Goal: Find specific page/section: Find specific page/section

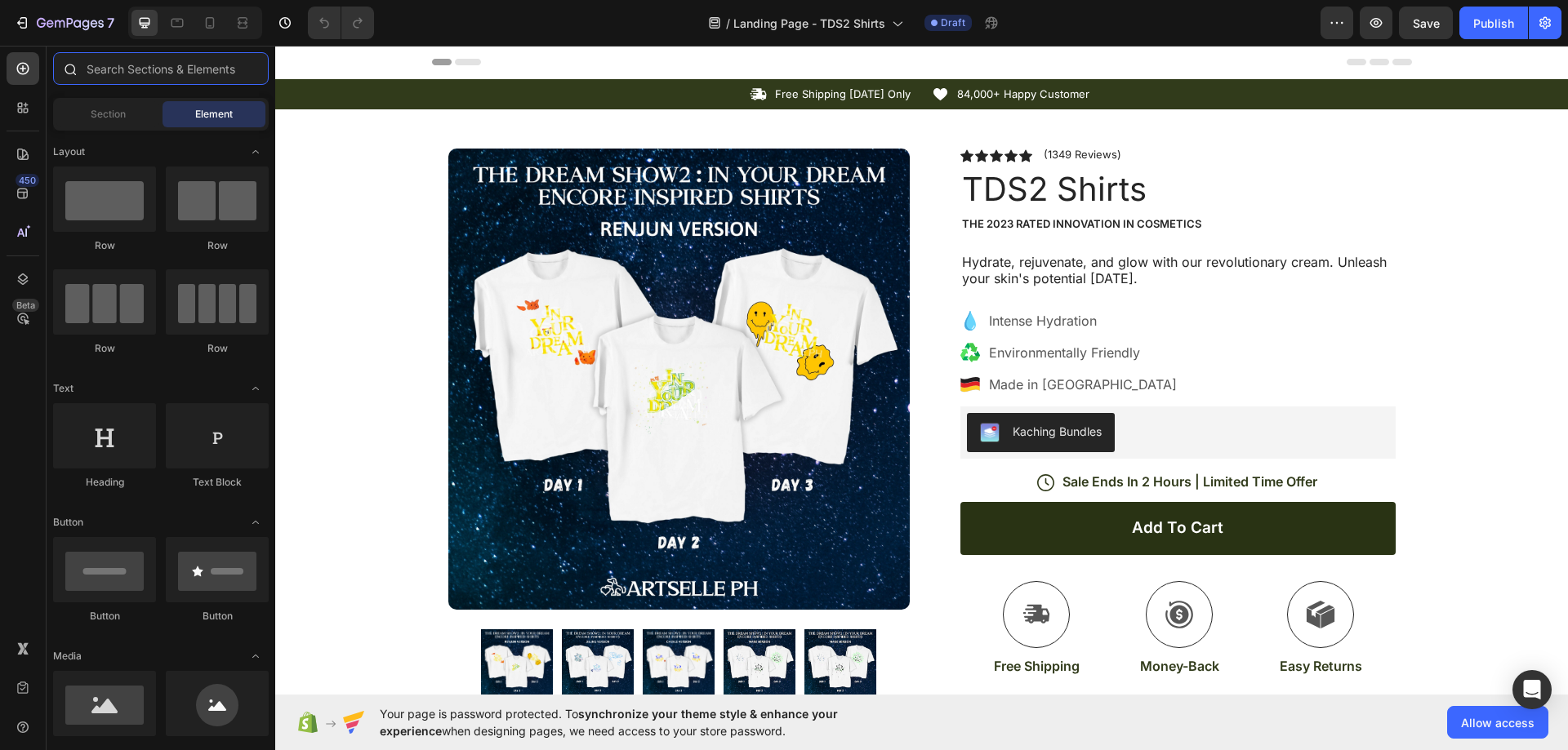
click at [114, 71] on input "text" at bounding box center [160, 68] width 215 height 32
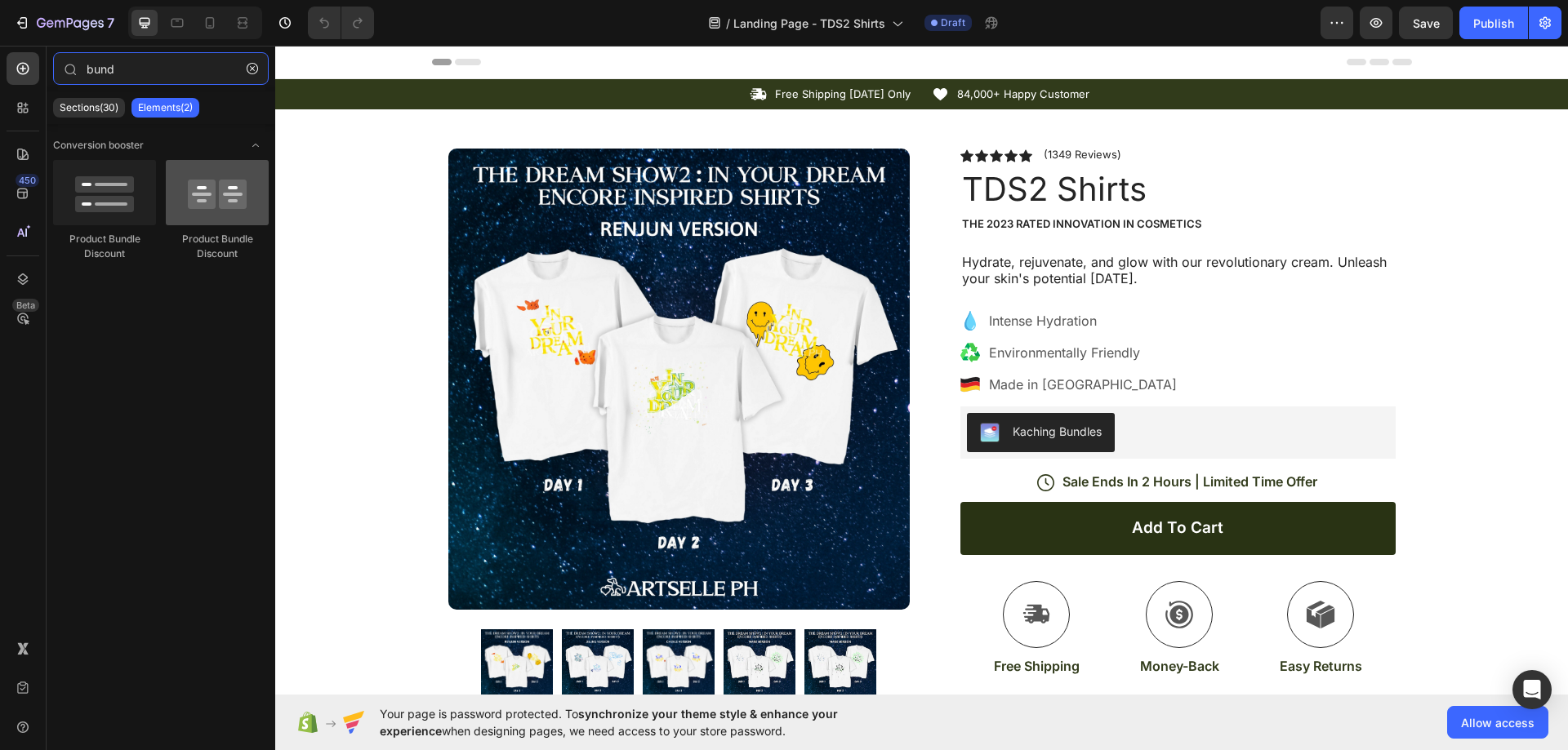
type input "bund"
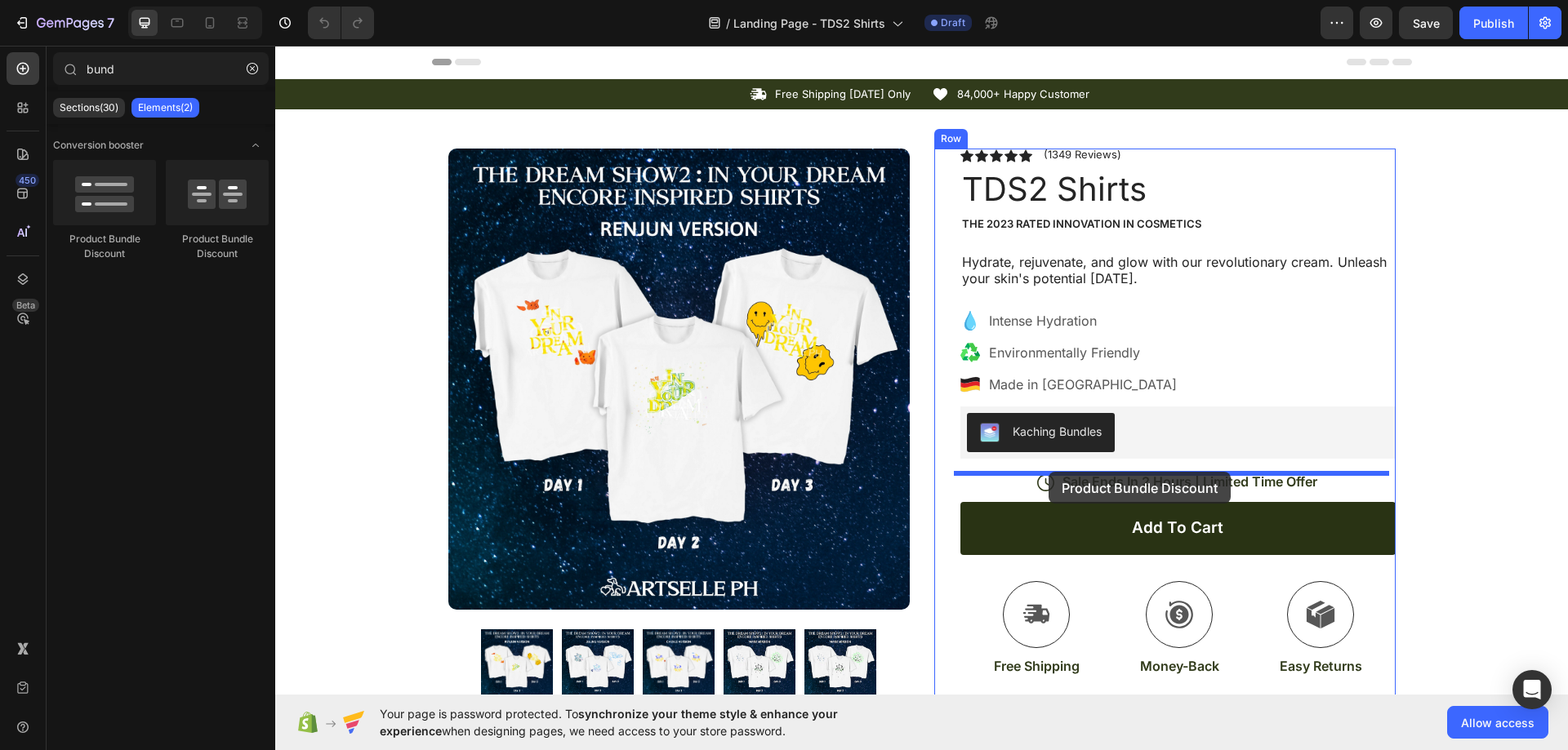
drag, startPoint x: 500, startPoint y: 253, endPoint x: 1049, endPoint y: 472, distance: 591.1
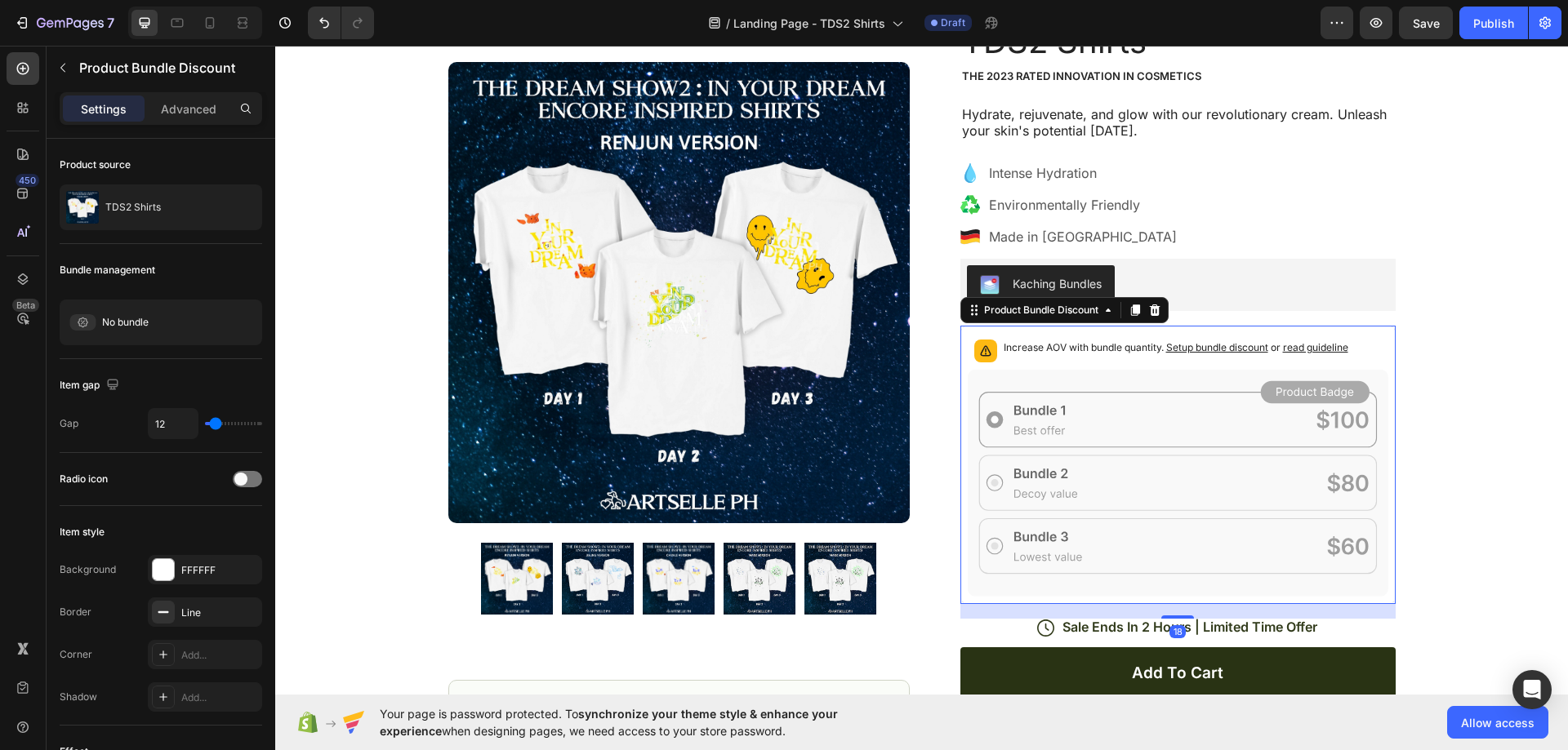
scroll to position [245, 0]
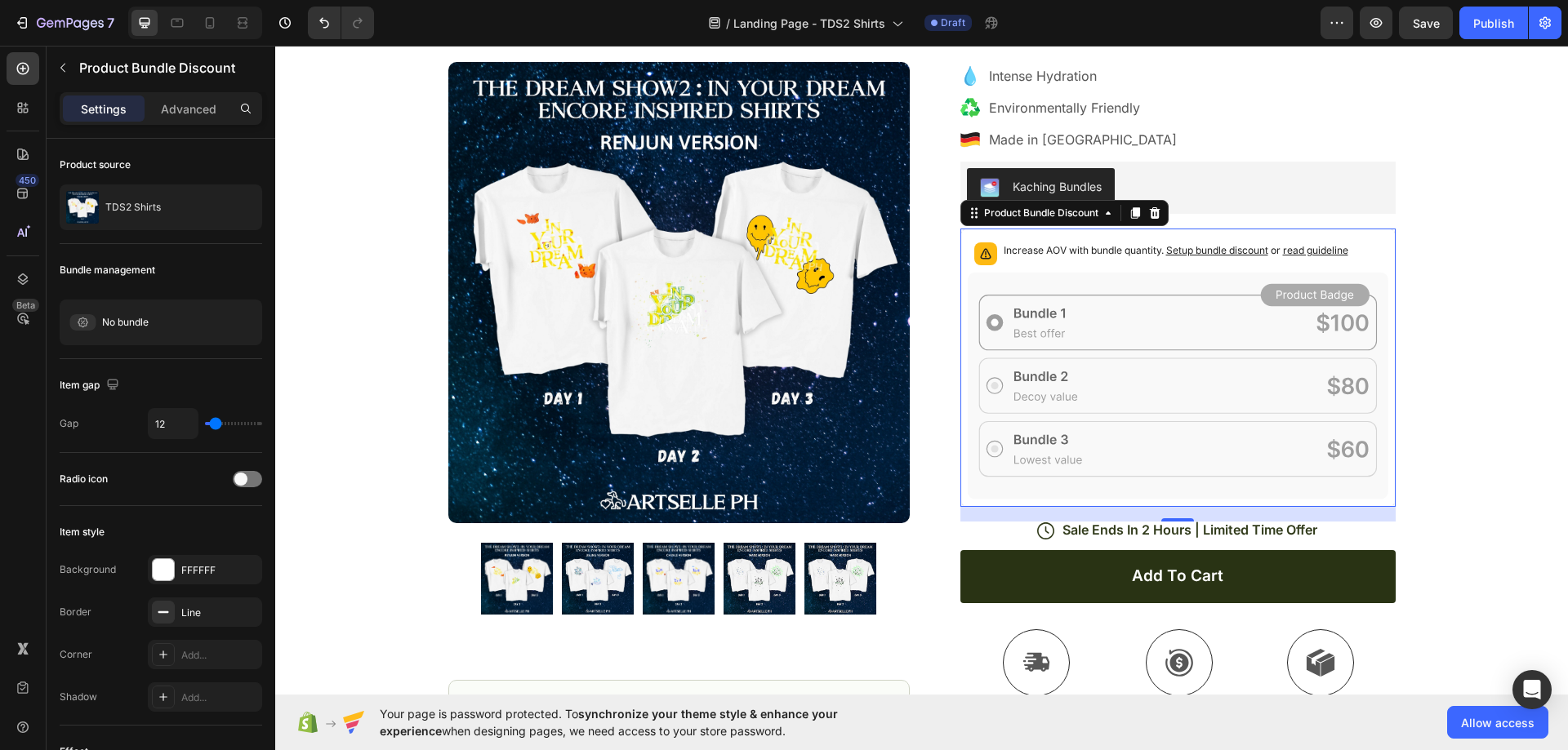
click at [1116, 237] on div "Increase AOV with bundle quantity. Setup bundle discount or read guideline" at bounding box center [1178, 253] width 421 height 36
click at [1492, 252] on div "Icon Free Shipping [DATE] Only Text Block Row Icon 84,000+ Happy Customer Text …" at bounding box center [922, 396] width 1293 height 1125
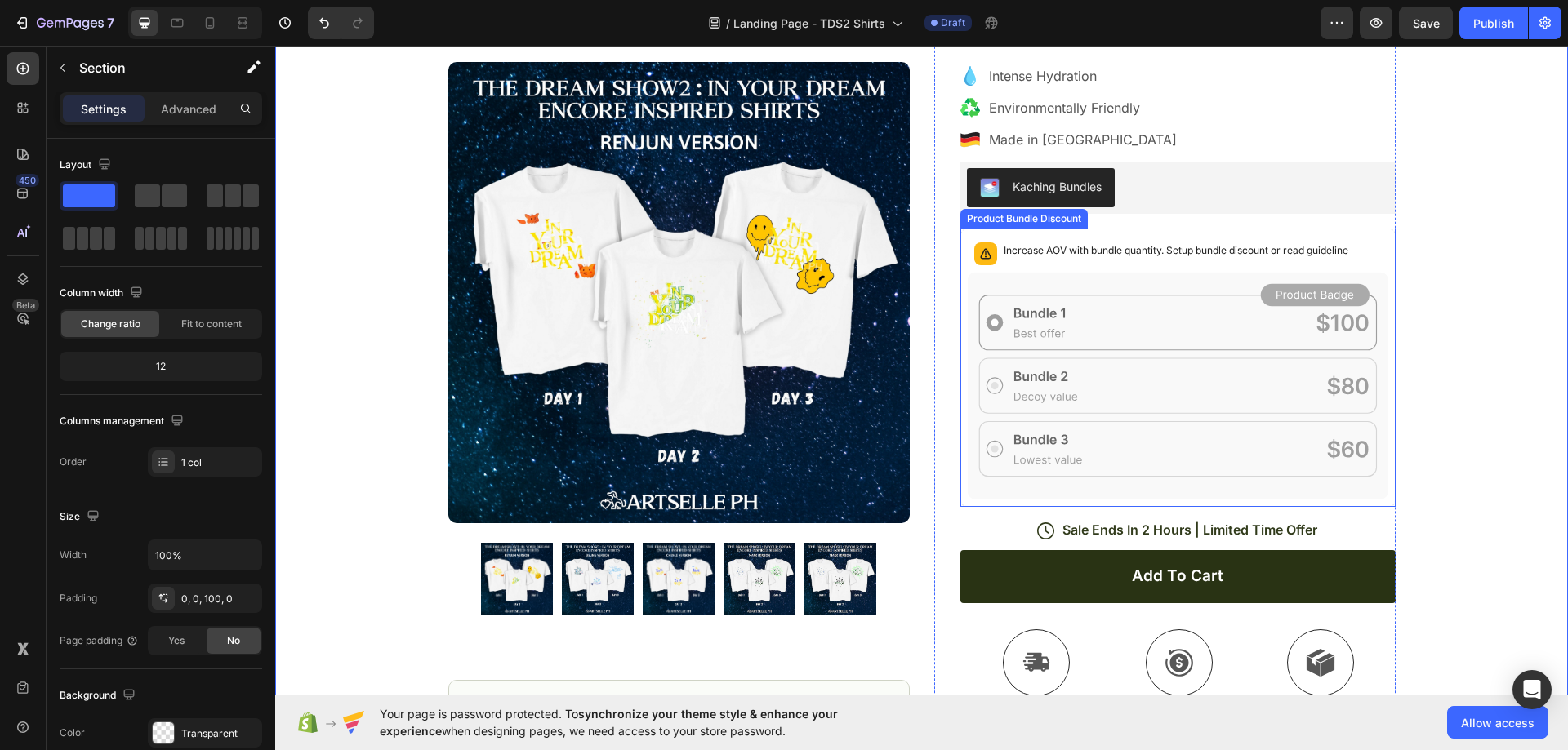
click at [1184, 233] on div "Increase AOV with bundle quantity. Setup bundle discount or read guideline" at bounding box center [1178, 368] width 436 height 279
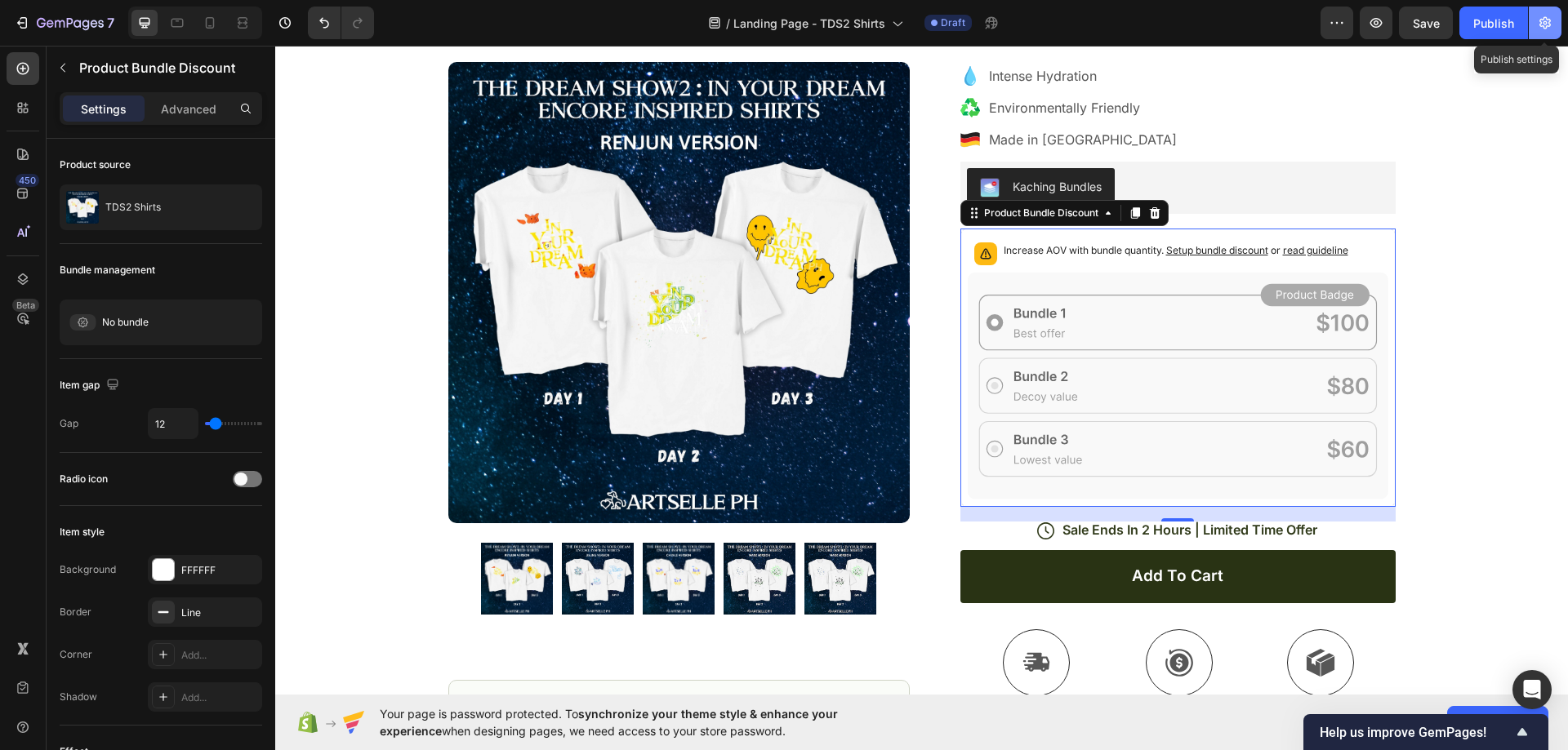
click at [1547, 26] on icon "button" at bounding box center [1545, 24] width 11 height 12
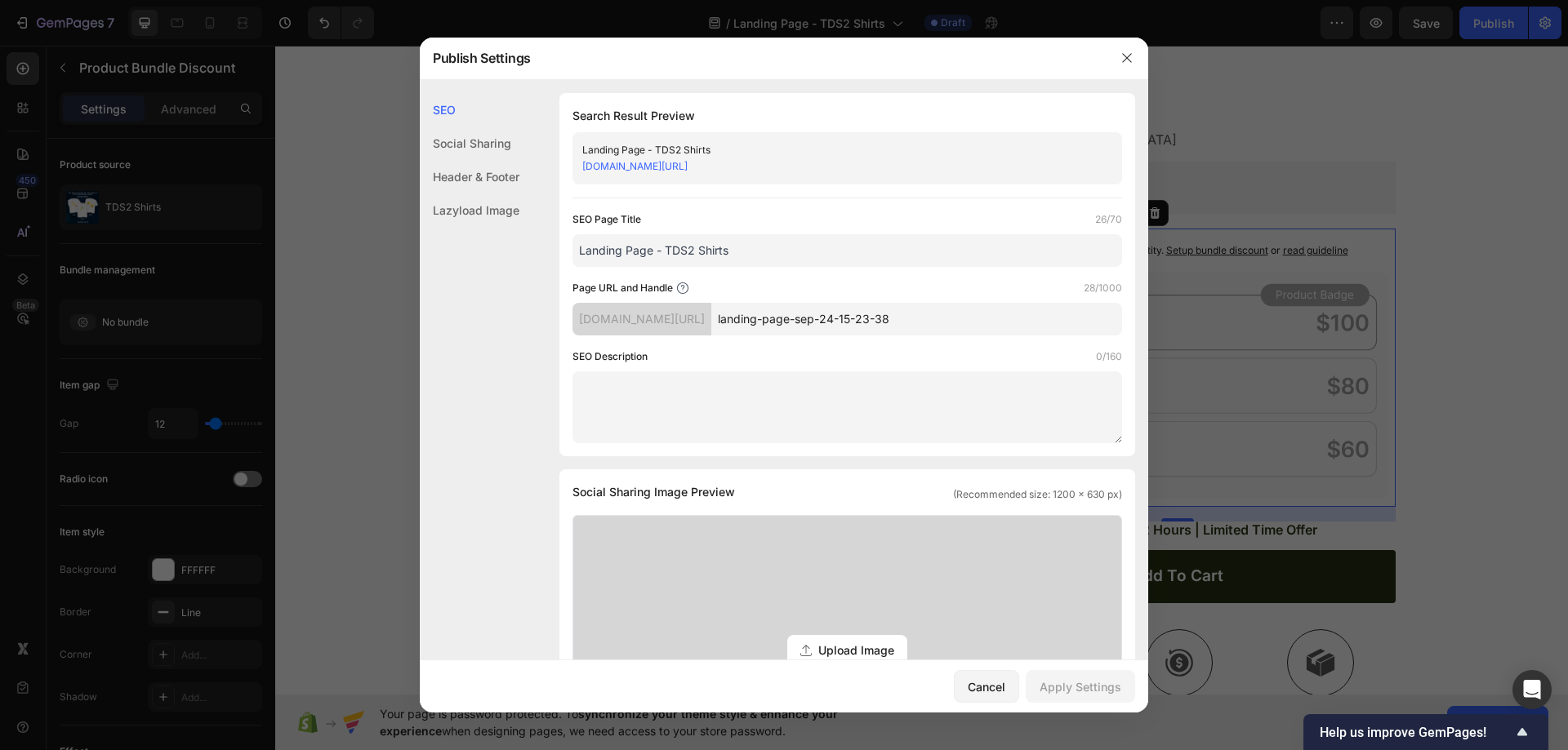
click at [1472, 129] on div at bounding box center [784, 375] width 1568 height 750
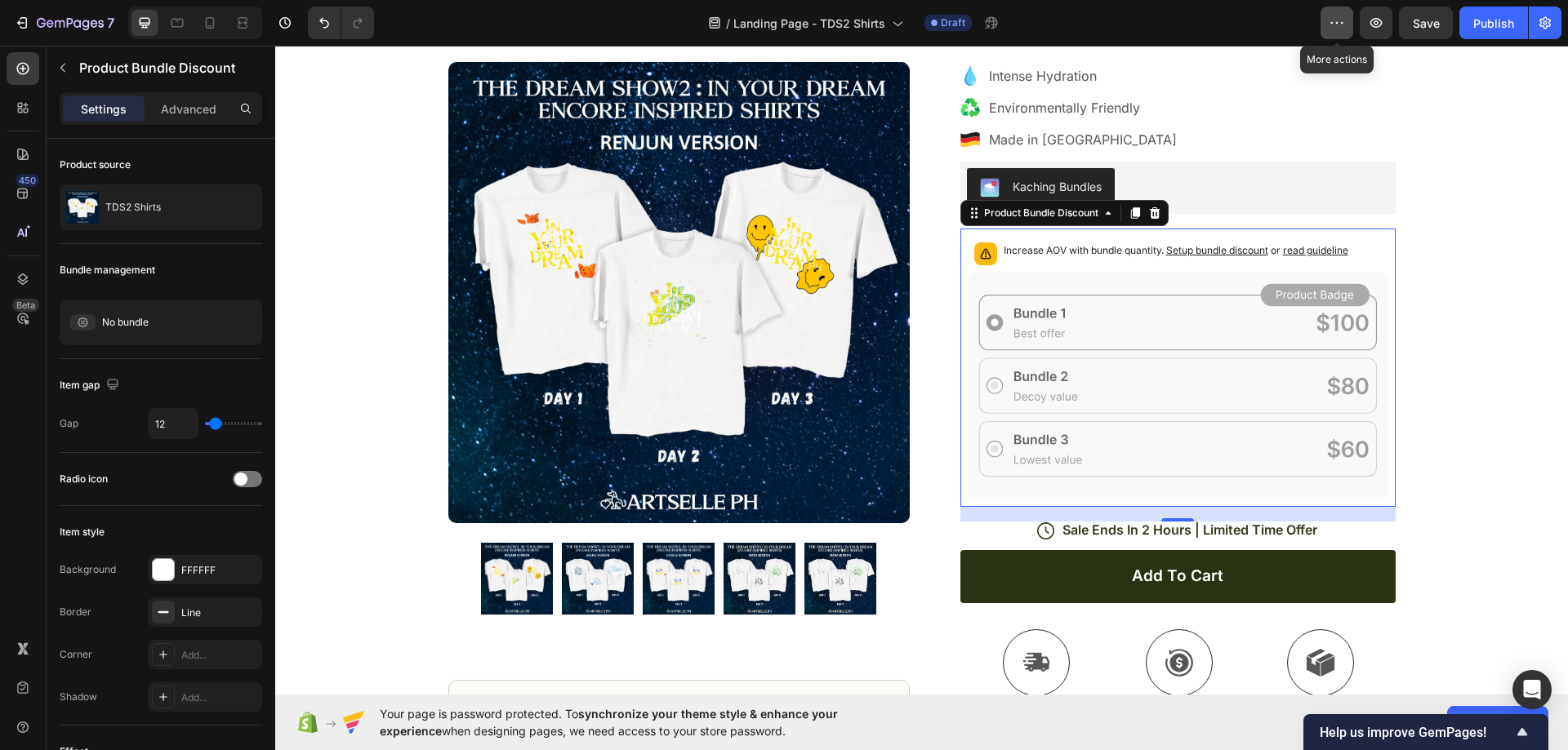
click at [1341, 26] on icon "button" at bounding box center [1337, 23] width 17 height 17
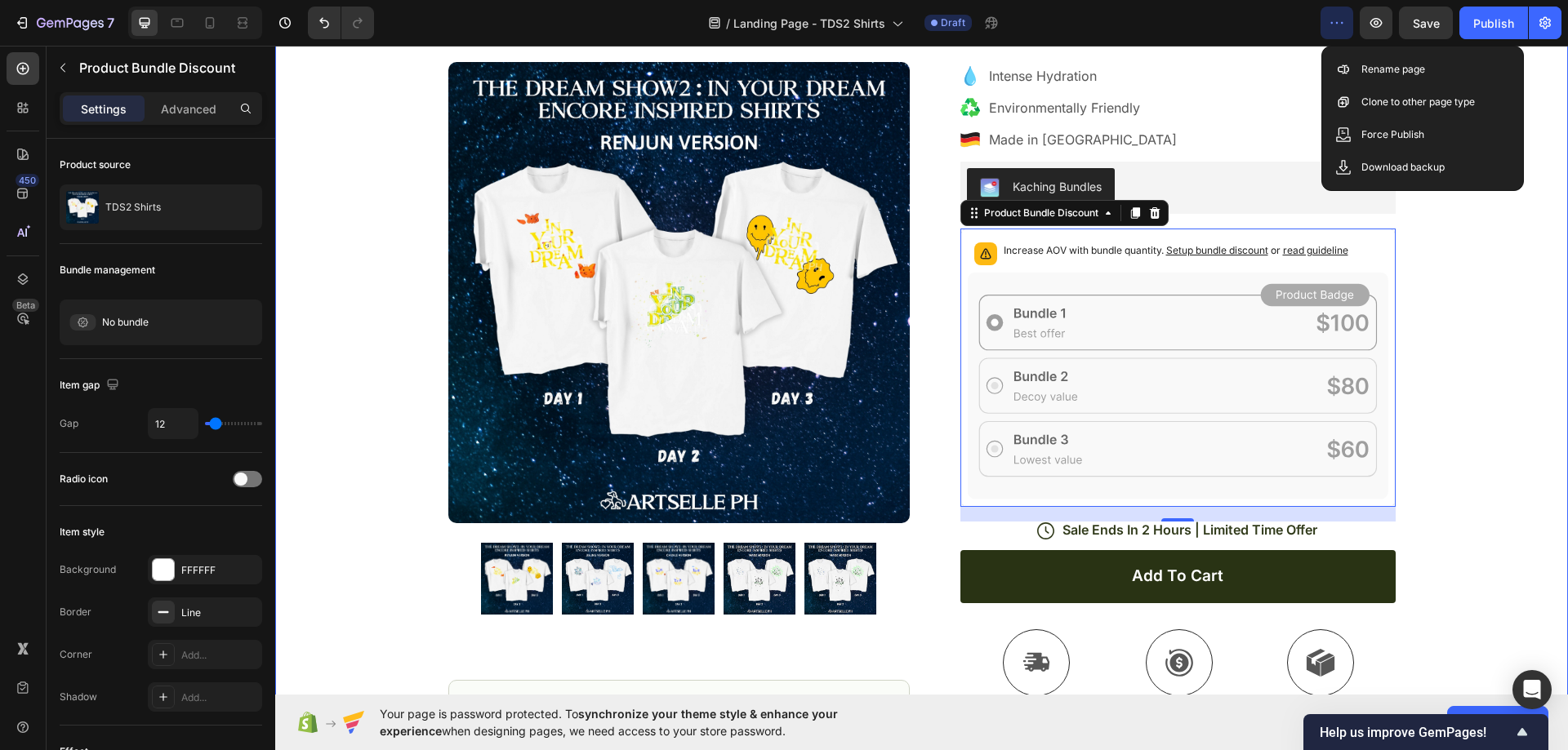
click at [1544, 240] on div "Icon Free Shipping [DATE] Only Text Block Row Icon 84,000+ Happy Customer Text …" at bounding box center [922, 396] width 1293 height 1125
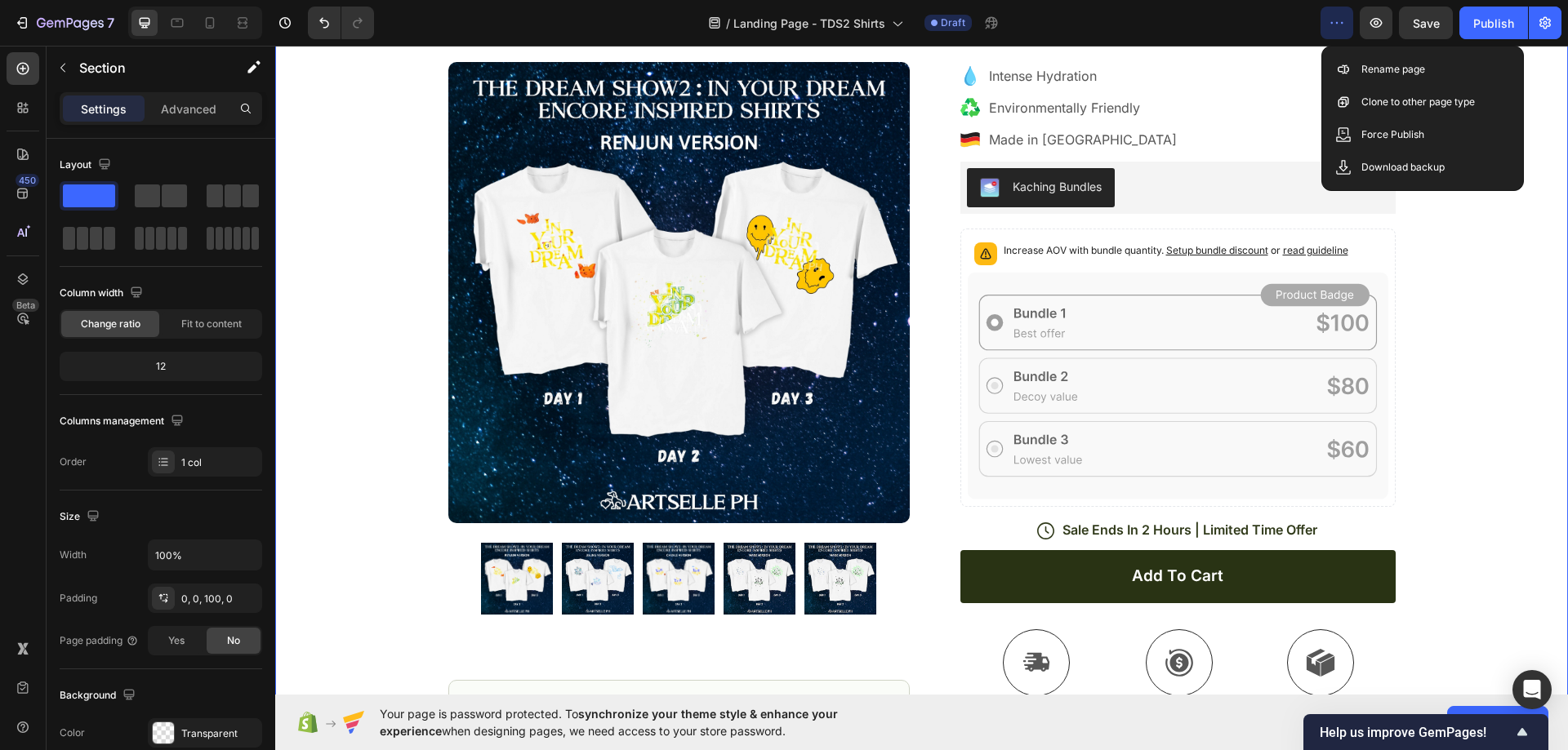
click at [1507, 314] on div "Icon Free Shipping [DATE] Only Text Block Row Icon 84,000+ Happy Customer Text …" at bounding box center [922, 396] width 1293 height 1125
click at [62, 23] on icon "button" at bounding box center [70, 24] width 67 height 14
